Goal: Transaction & Acquisition: Obtain resource

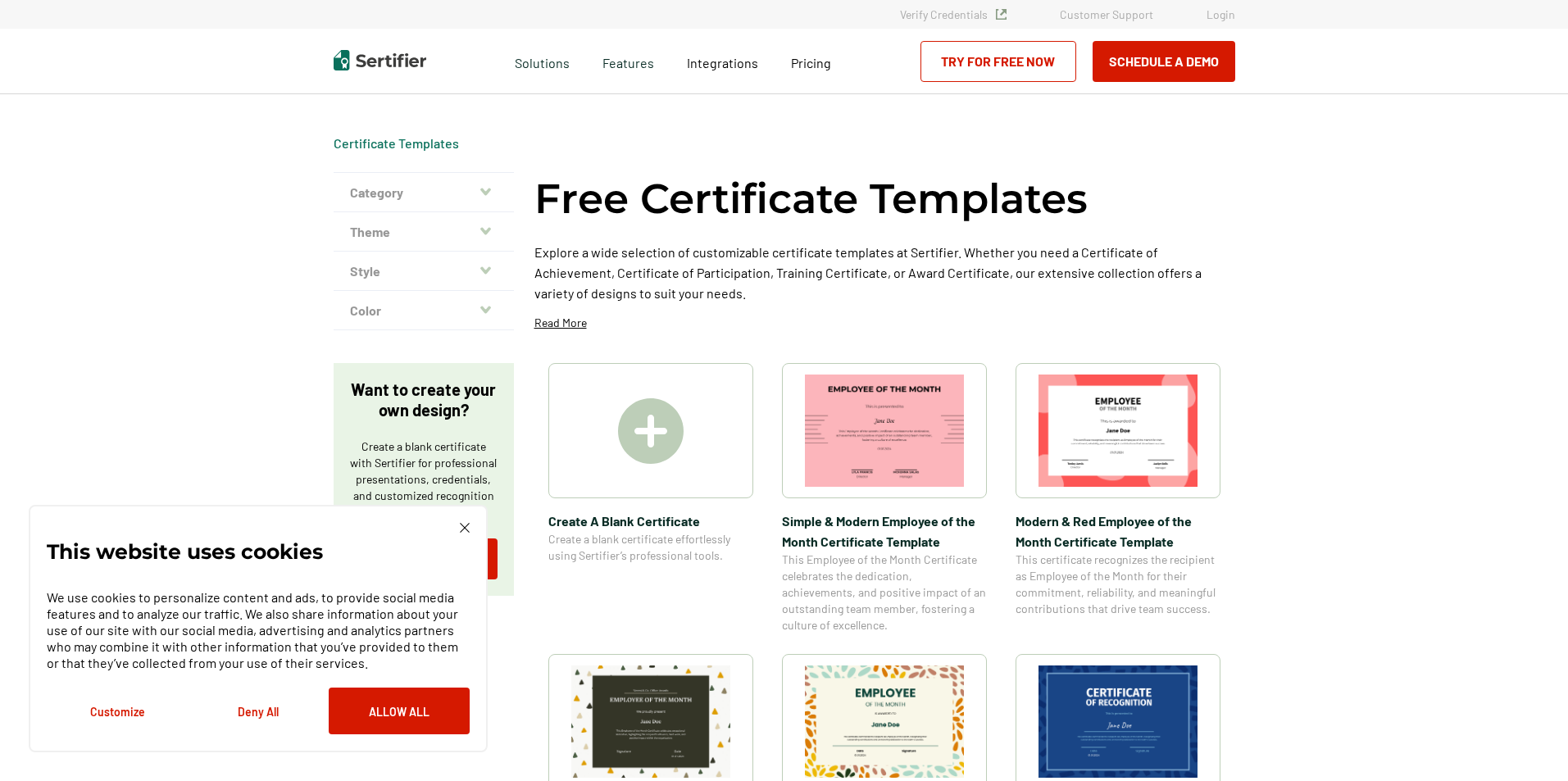
click at [640, 463] on div at bounding box center [651, 430] width 205 height 135
click at [644, 436] on img at bounding box center [651, 431] width 65 height 65
click at [884, 428] on img at bounding box center [884, 430] width 159 height 113
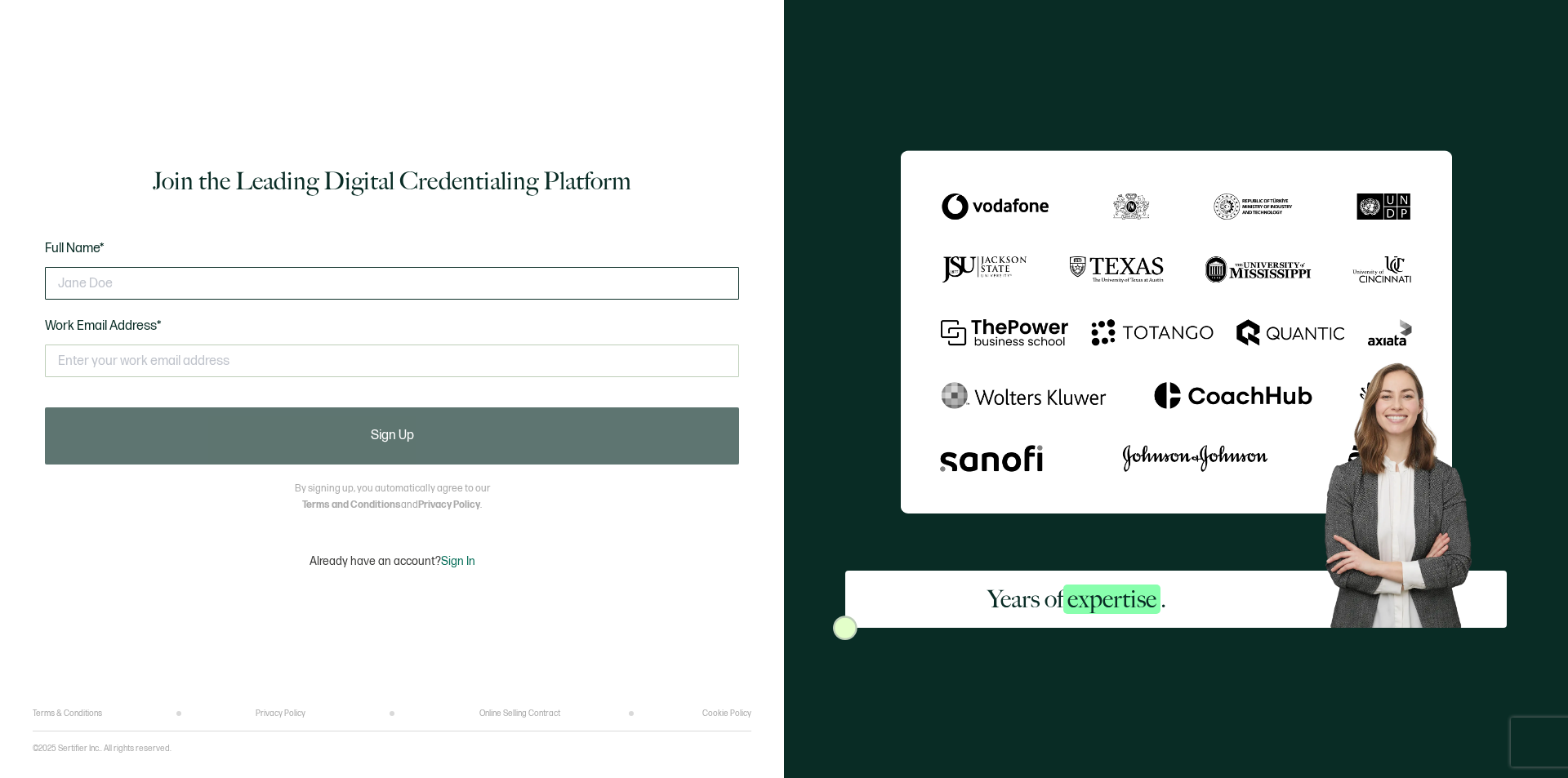
click at [178, 275] on input "text" at bounding box center [392, 283] width 694 height 33
type input "JUANETTA MINOR"
drag, startPoint x: 140, startPoint y: 358, endPoint x: 147, endPoint y: 349, distance: 11.4
click at [147, 353] on input "text" at bounding box center [392, 361] width 694 height 33
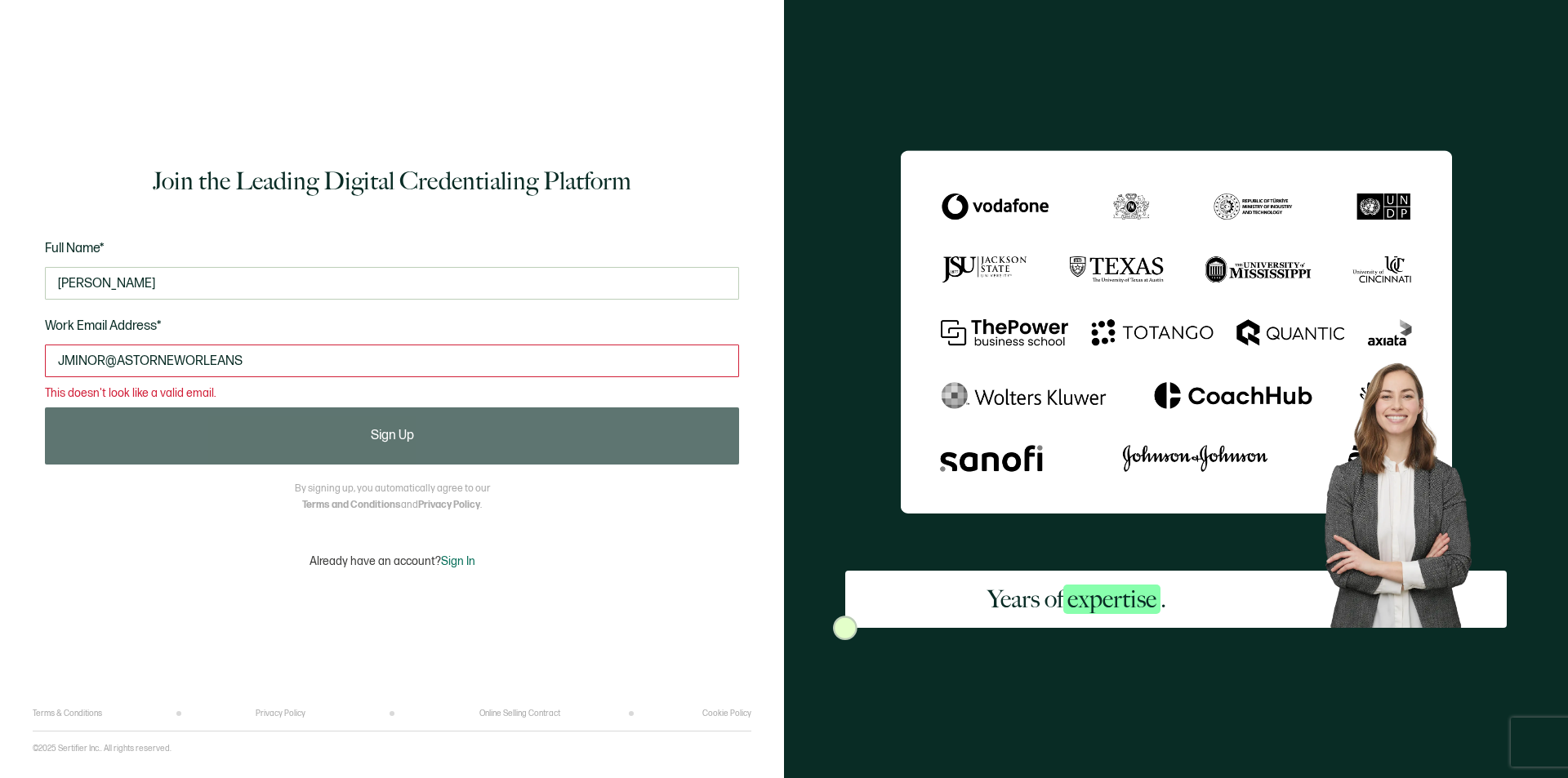
drag, startPoint x: 253, startPoint y: 362, endPoint x: 233, endPoint y: 360, distance: 20.1
click at [252, 362] on input "JMINOR@ASTORNEWORLEANS" at bounding box center [392, 361] width 694 height 33
click at [348, 387] on div "JMINOR@ASTORNEWORLEANS.COM This doesn't look like a valid email." at bounding box center [392, 368] width 694 height 63
click at [317, 363] on input "JMINOR@ASTORNEWORLEANS.COM" at bounding box center [392, 361] width 694 height 33
type input "J"
